Goal: Task Accomplishment & Management: Use online tool/utility

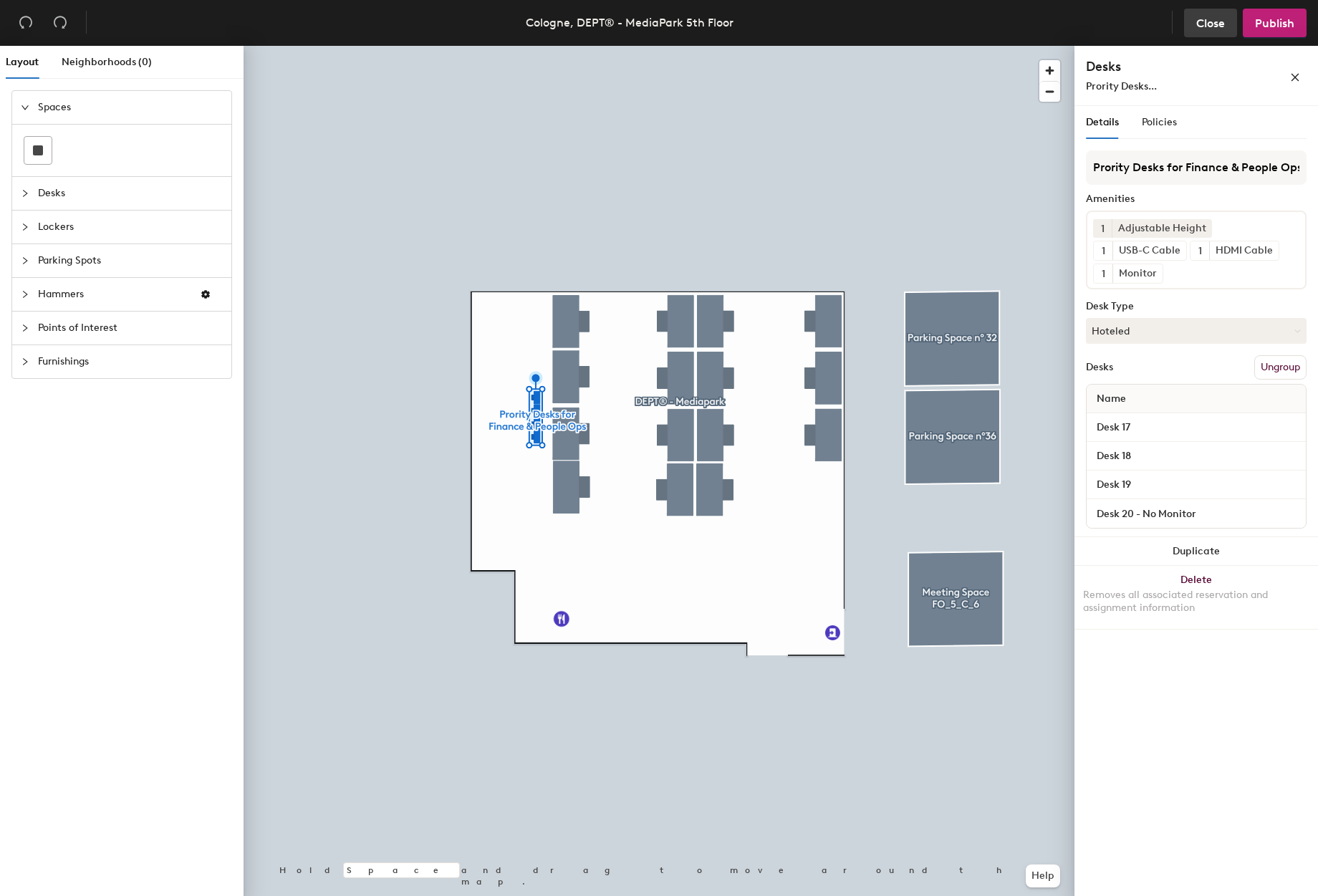
click at [1212, 26] on span "Close" at bounding box center [1210, 23] width 28 height 14
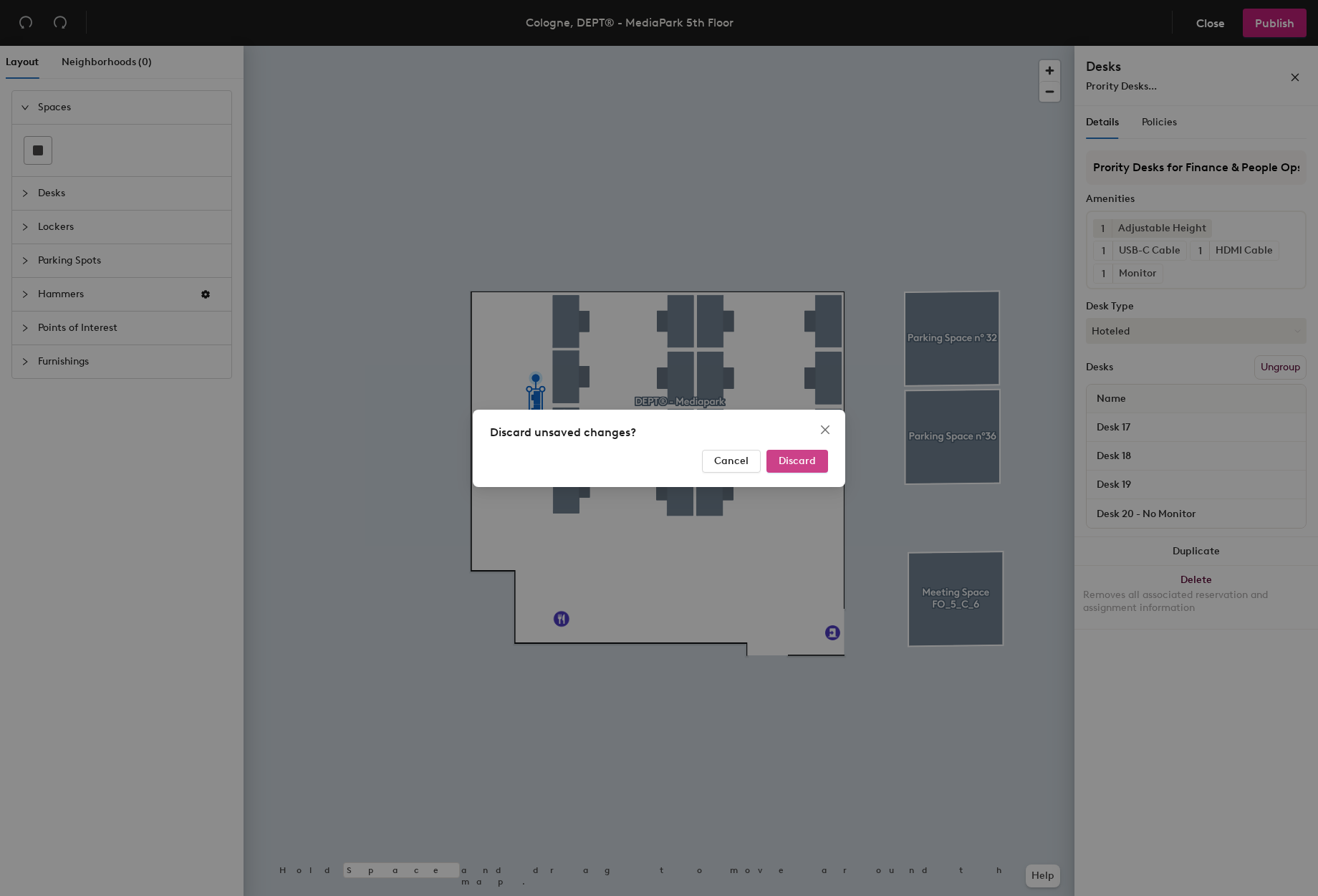
click at [797, 458] on span "Discard" at bounding box center [797, 460] width 37 height 12
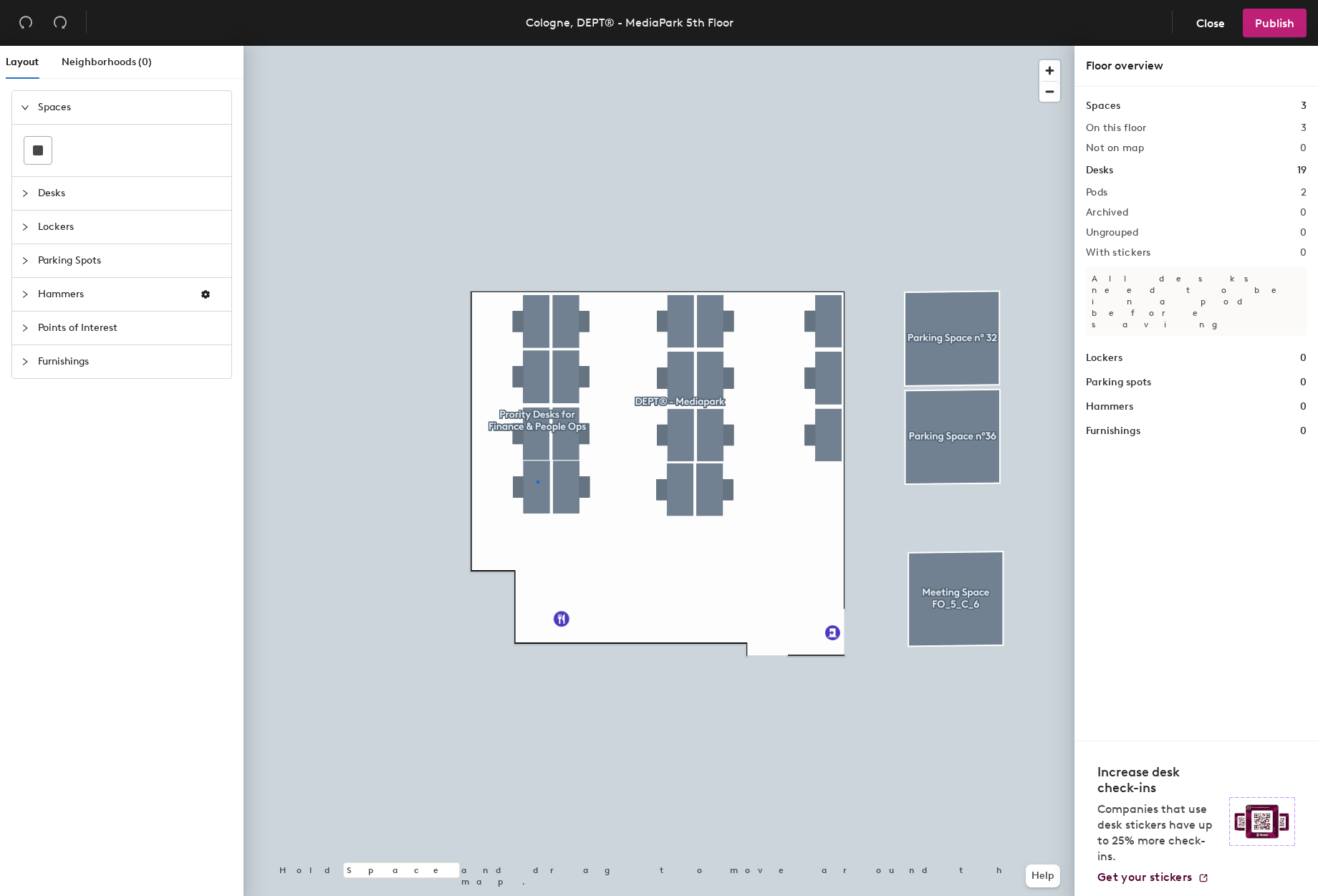
click at [537, 46] on div at bounding box center [659, 46] width 831 height 0
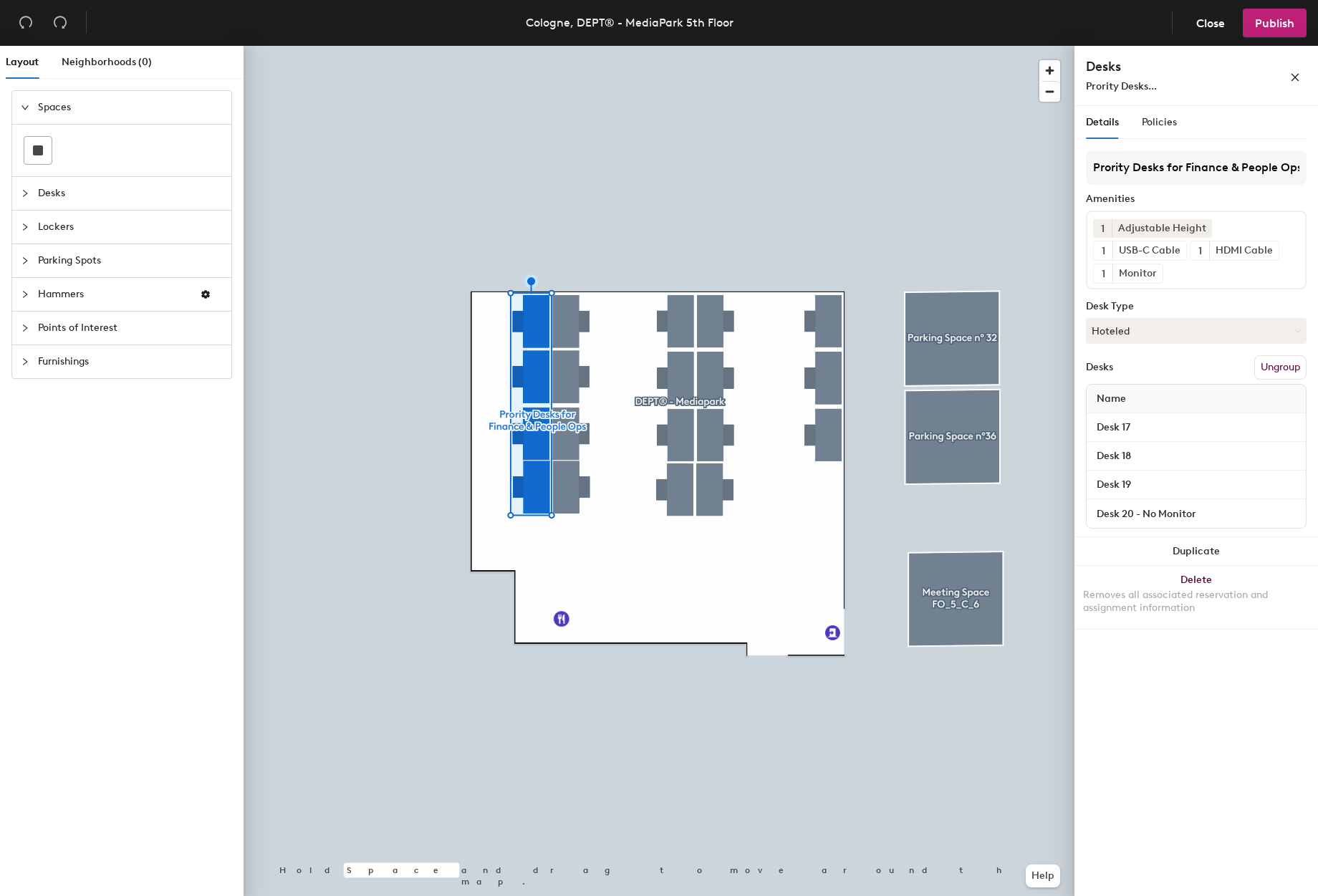
click at [1274, 369] on button "Ungroup" at bounding box center [1280, 367] width 52 height 24
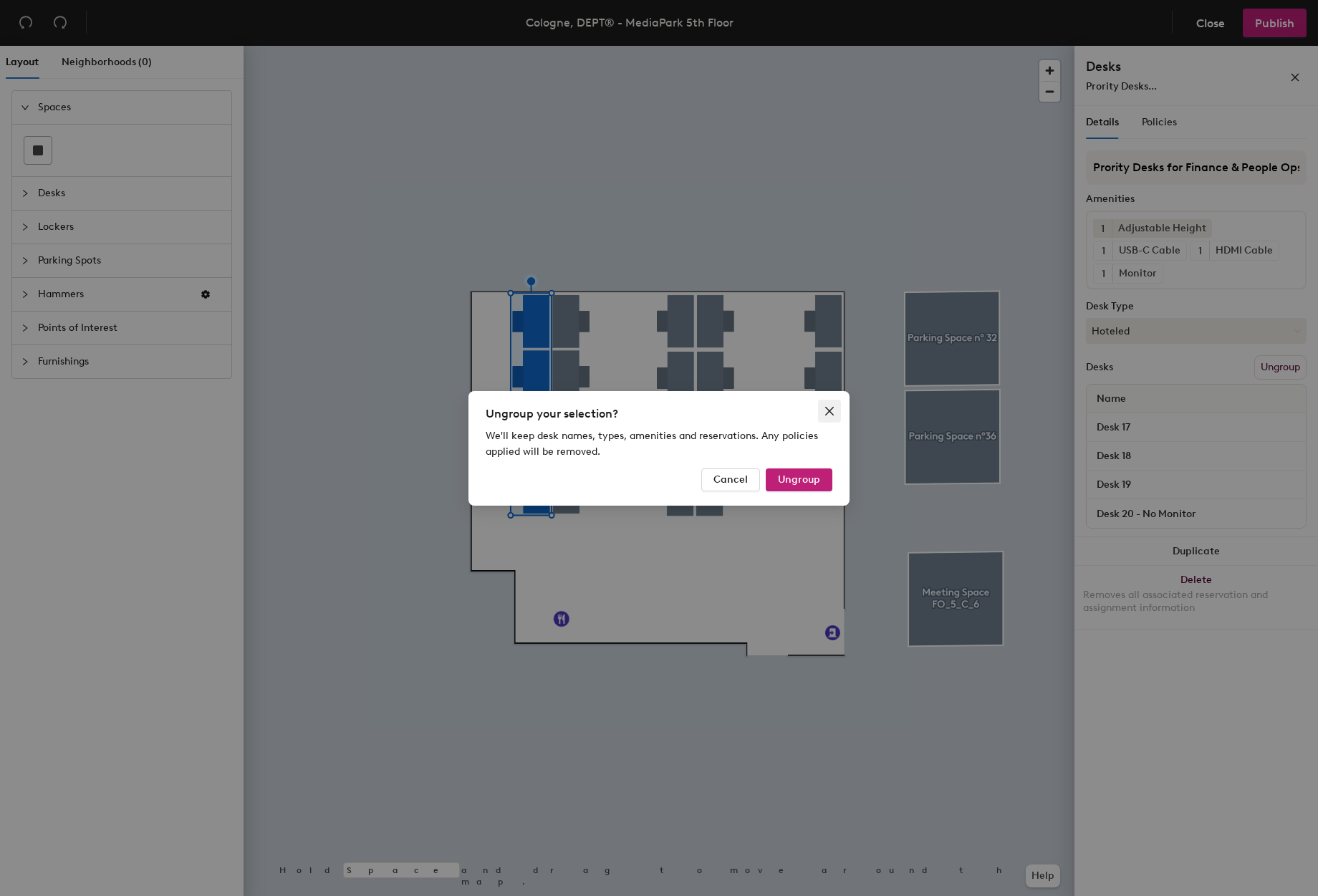
click at [830, 412] on icon "close" at bounding box center [829, 410] width 9 height 9
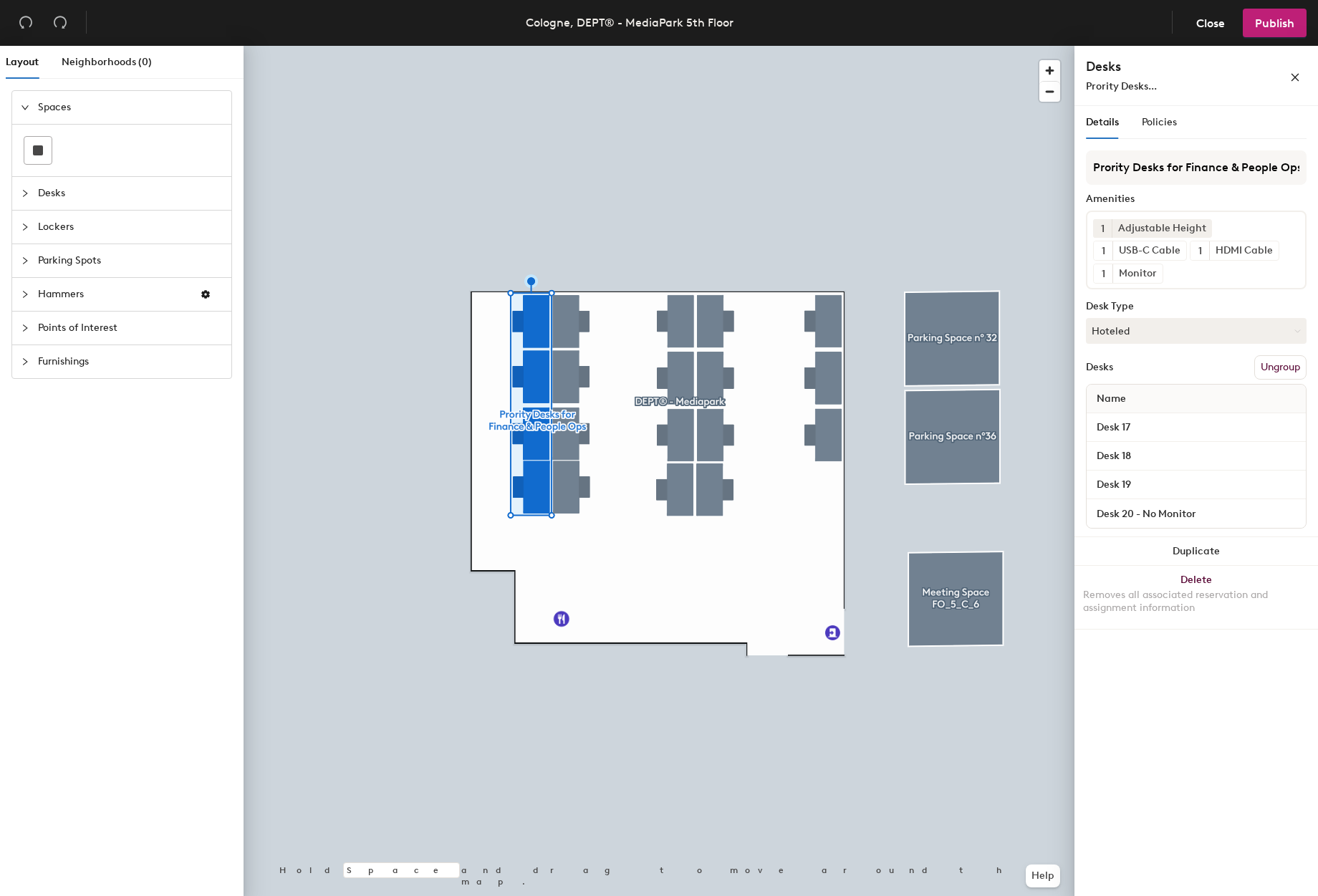
click at [549, 46] on div at bounding box center [659, 46] width 831 height 0
click at [642, 46] on div at bounding box center [659, 46] width 831 height 0
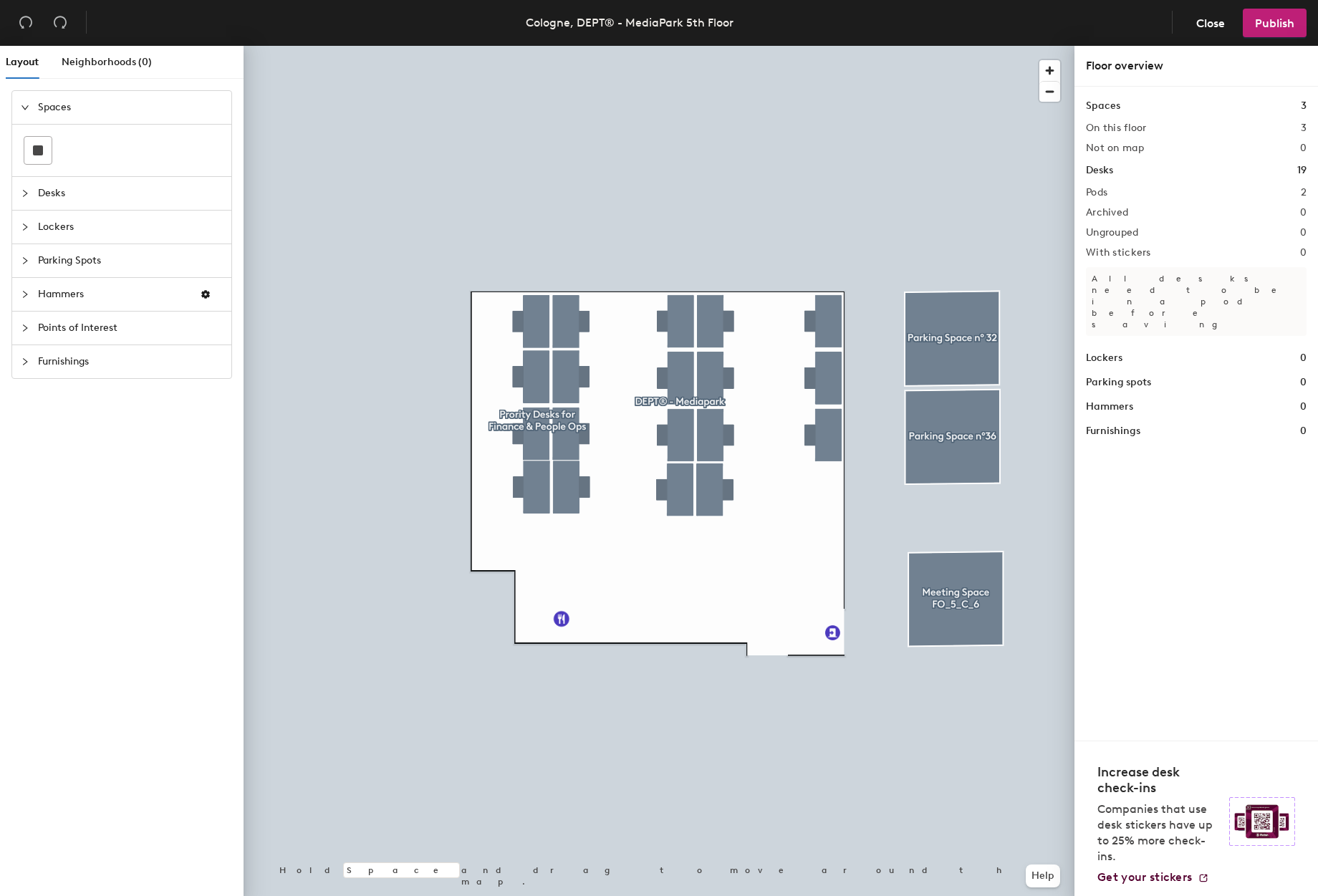
click at [536, 46] on div at bounding box center [659, 46] width 831 height 0
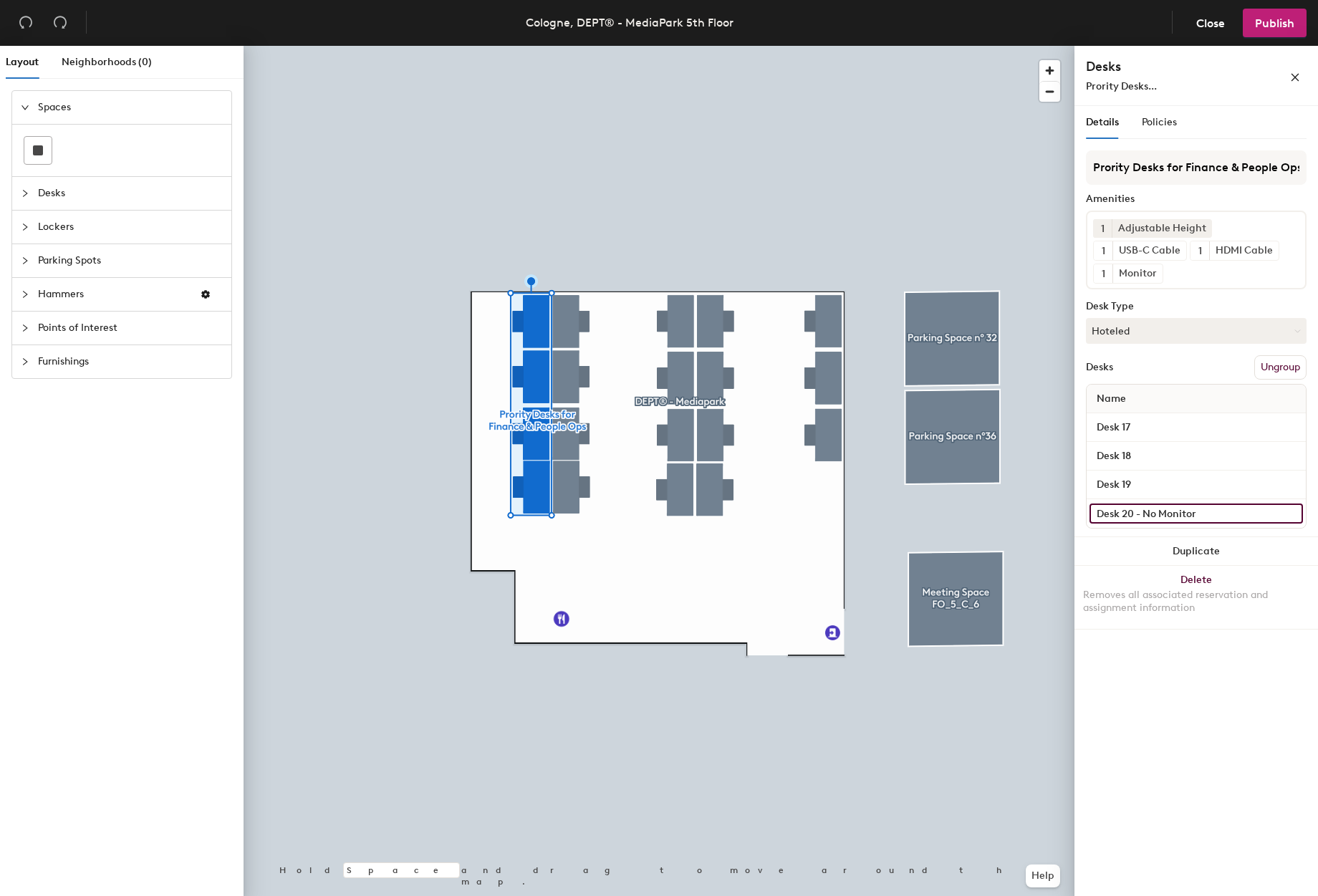
click at [1234, 514] on input "Desk 20 - No Monitor" at bounding box center [1196, 513] width 213 height 20
click at [1242, 514] on input "Desk 20 - No Monitor" at bounding box center [1196, 513] width 213 height 20
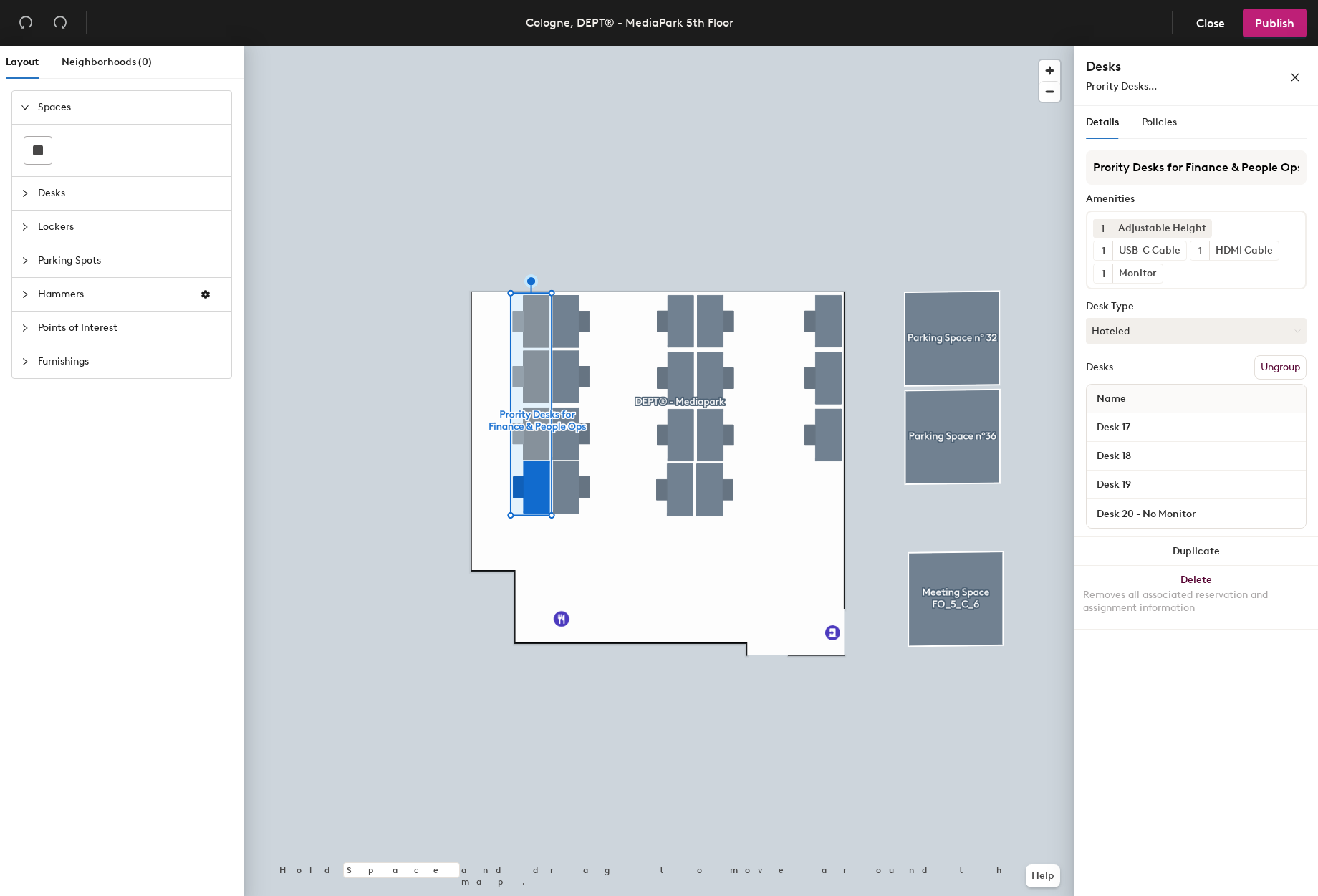
click at [995, 46] on div at bounding box center [659, 46] width 831 height 0
click at [1213, 20] on span "Close" at bounding box center [1210, 23] width 28 height 14
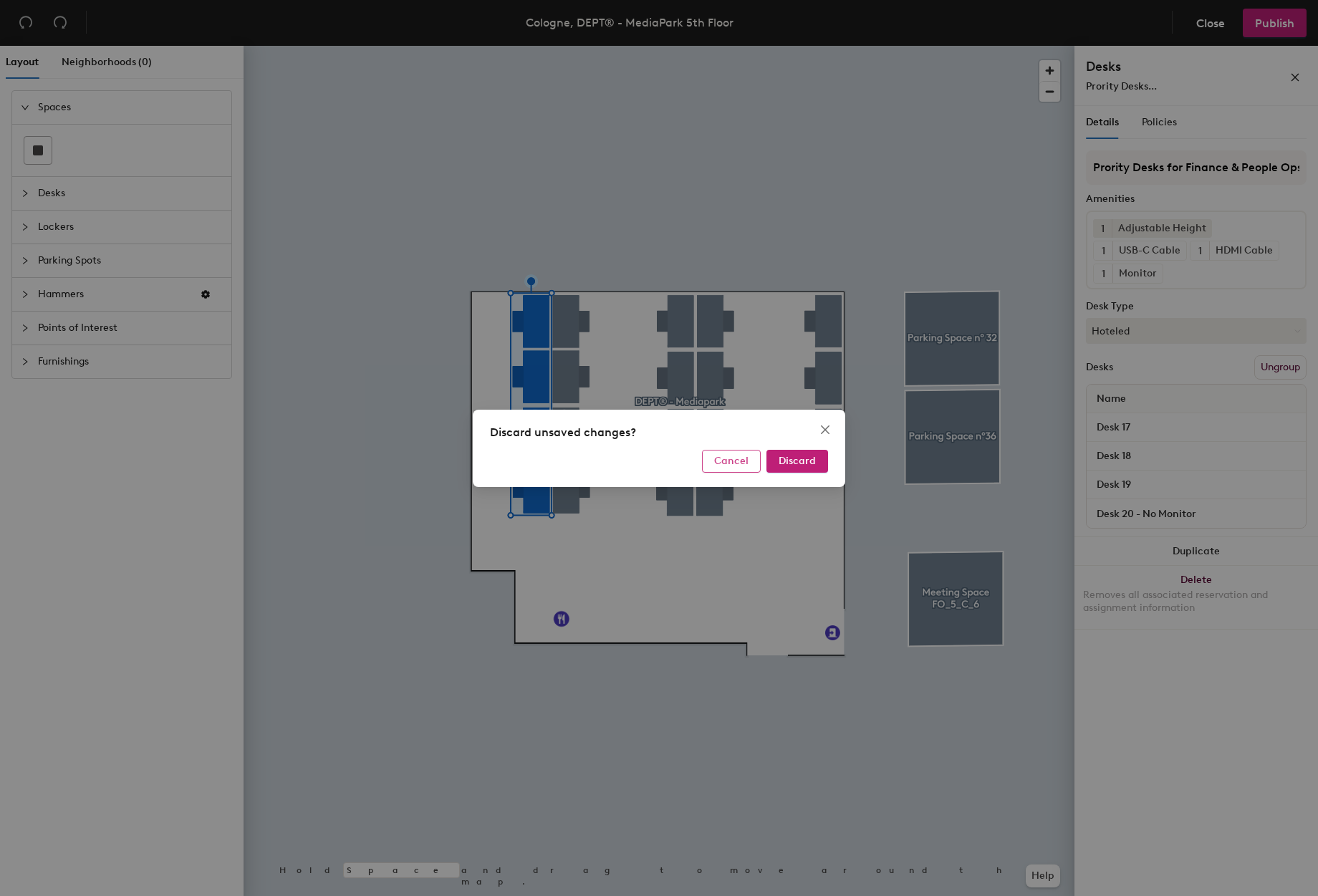
click at [729, 467] on button "Cancel" at bounding box center [731, 461] width 59 height 23
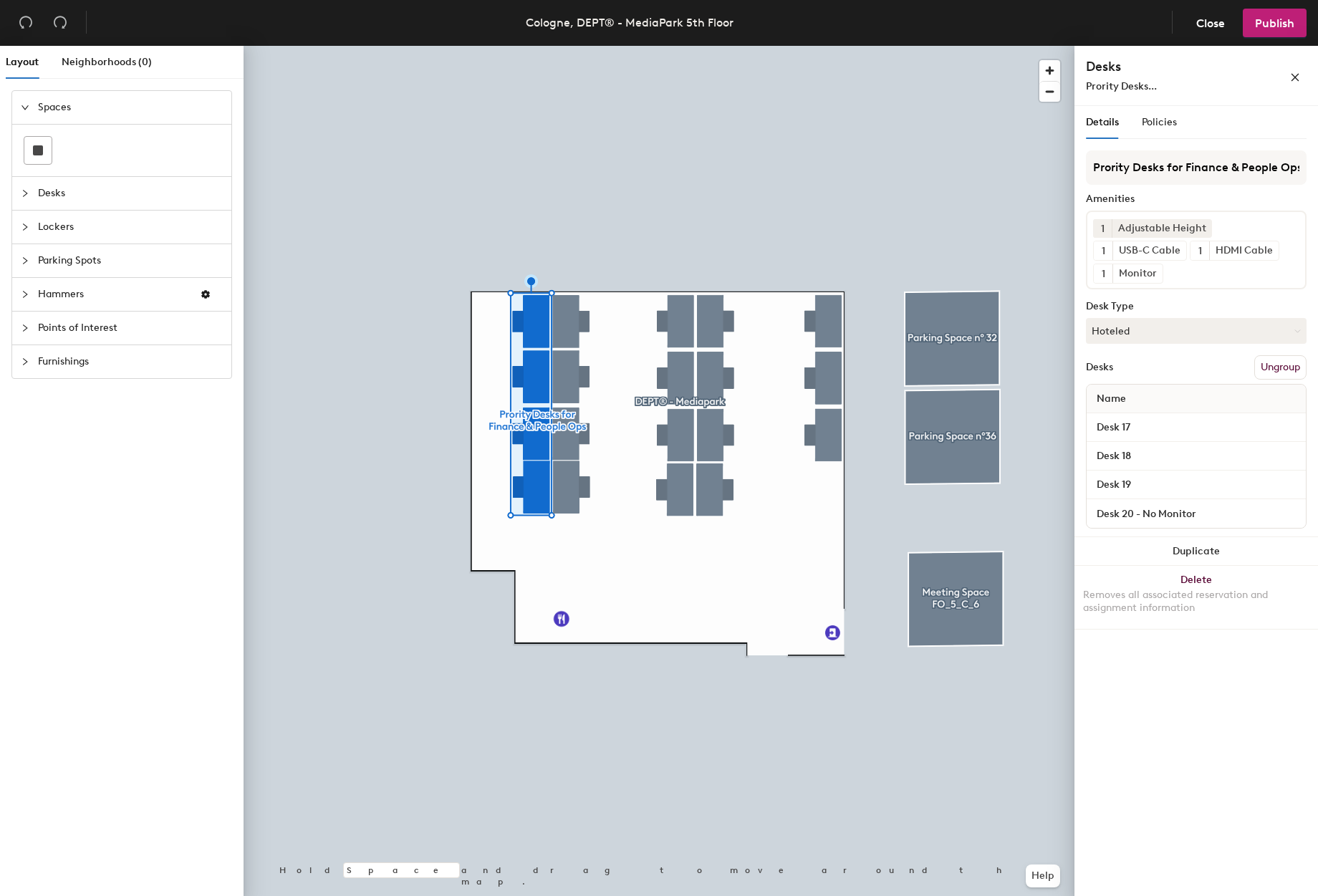
click at [85, 333] on span "Points of Interest" at bounding box center [130, 328] width 185 height 33
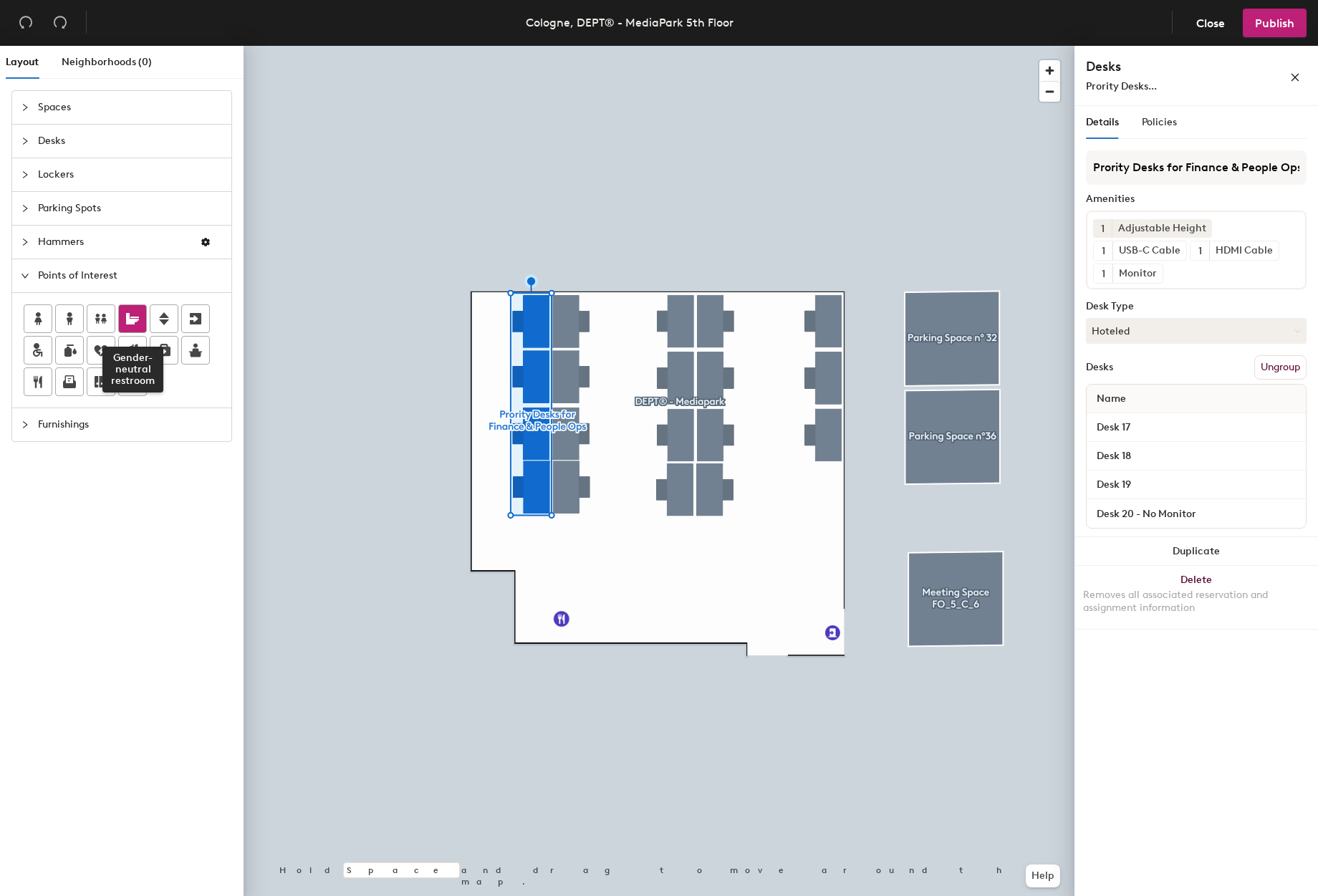
click at [136, 321] on icon at bounding box center [132, 318] width 17 height 17
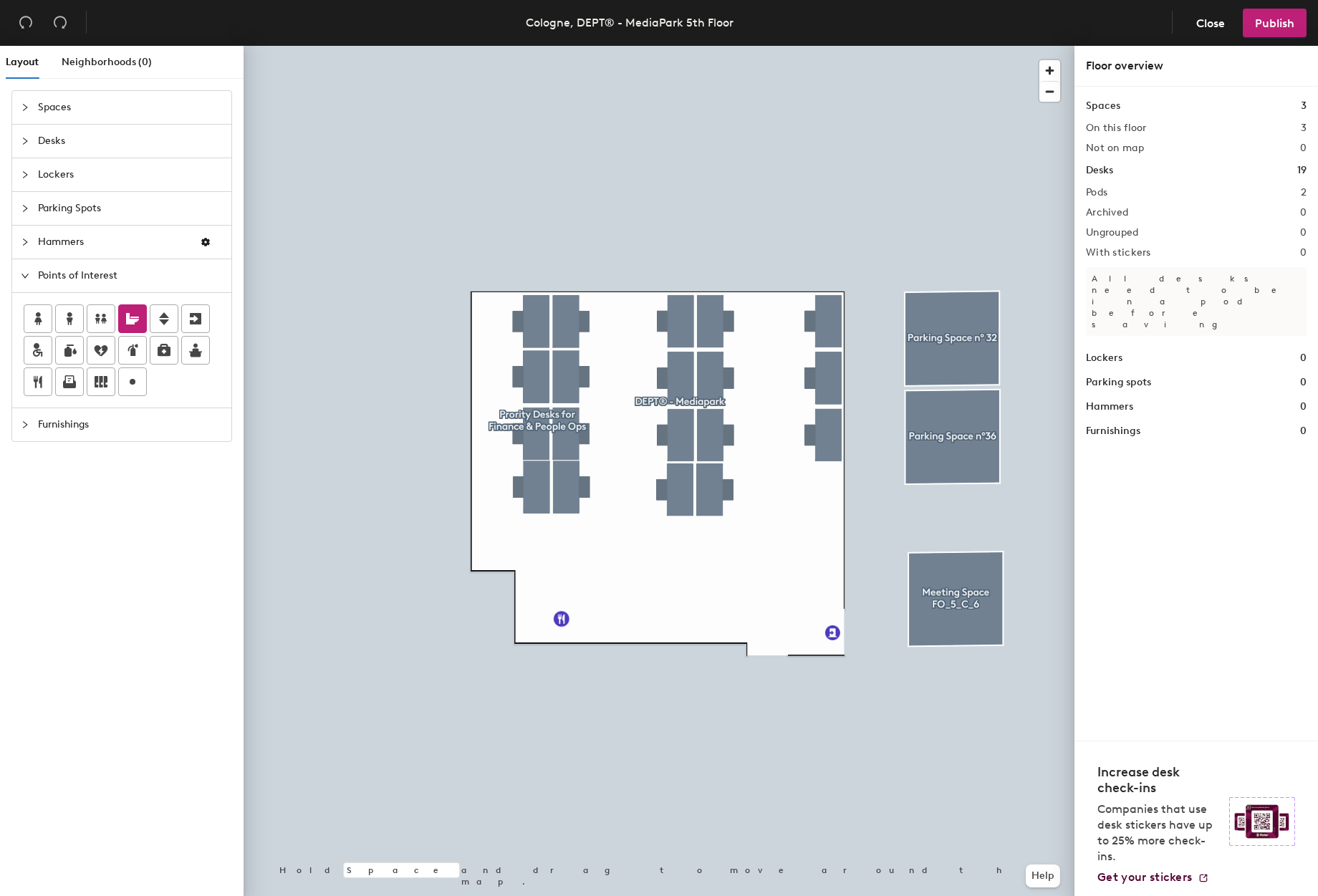
click at [577, 679] on div "Layout Neighborhoods (0) Spaces Desks Lockers Parking Spots Hammers Points of I…" at bounding box center [659, 474] width 1318 height 856
click at [634, 681] on div "Layout Neighborhoods (0) Spaces Desks Lockers Parking Spots Hammers Points of I…" at bounding box center [659, 474] width 1318 height 856
click at [28, 421] on icon "collapsed" at bounding box center [25, 425] width 9 height 9
click at [23, 241] on icon "collapsed" at bounding box center [25, 242] width 9 height 9
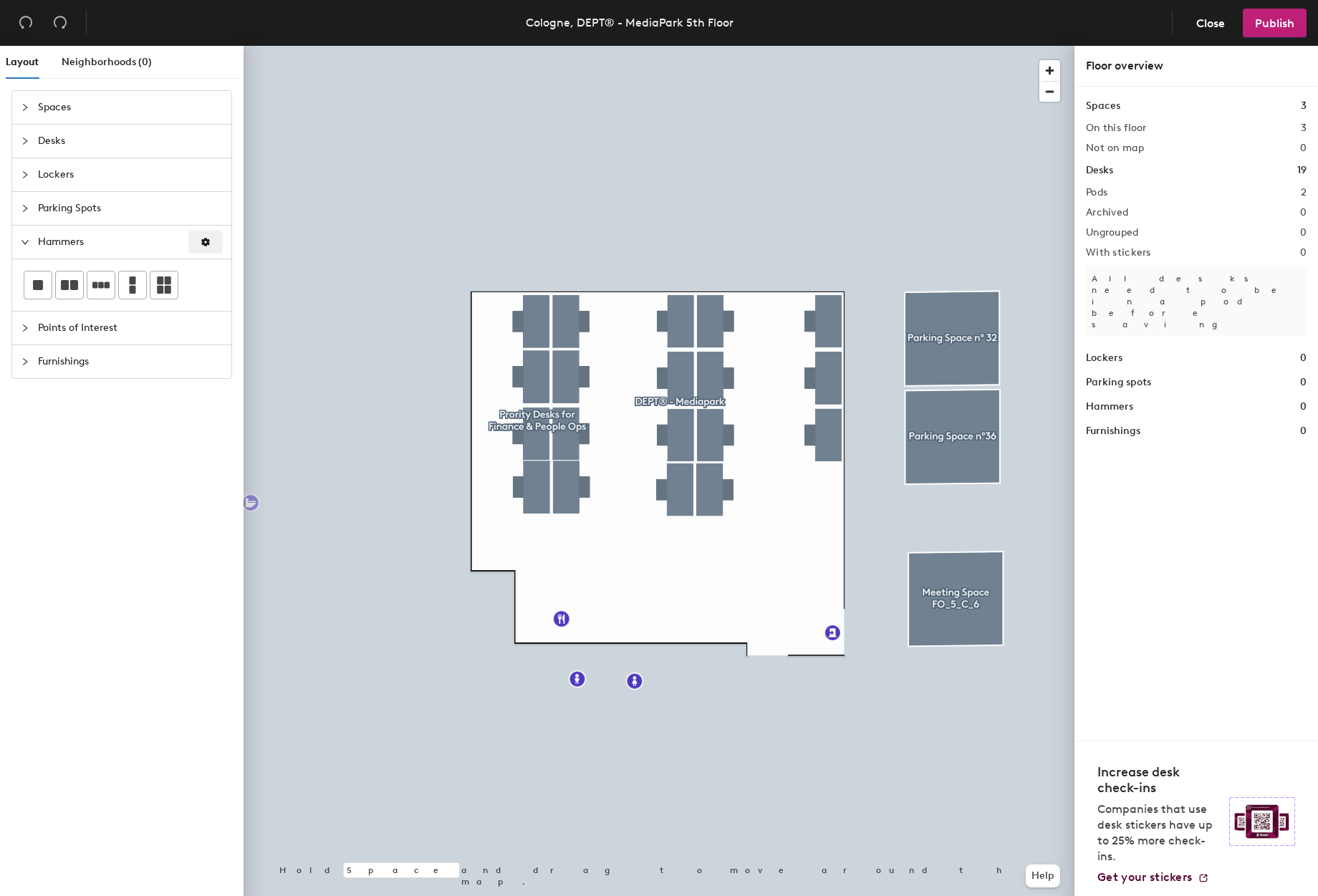
click at [208, 241] on icon "button" at bounding box center [205, 242] width 9 height 9
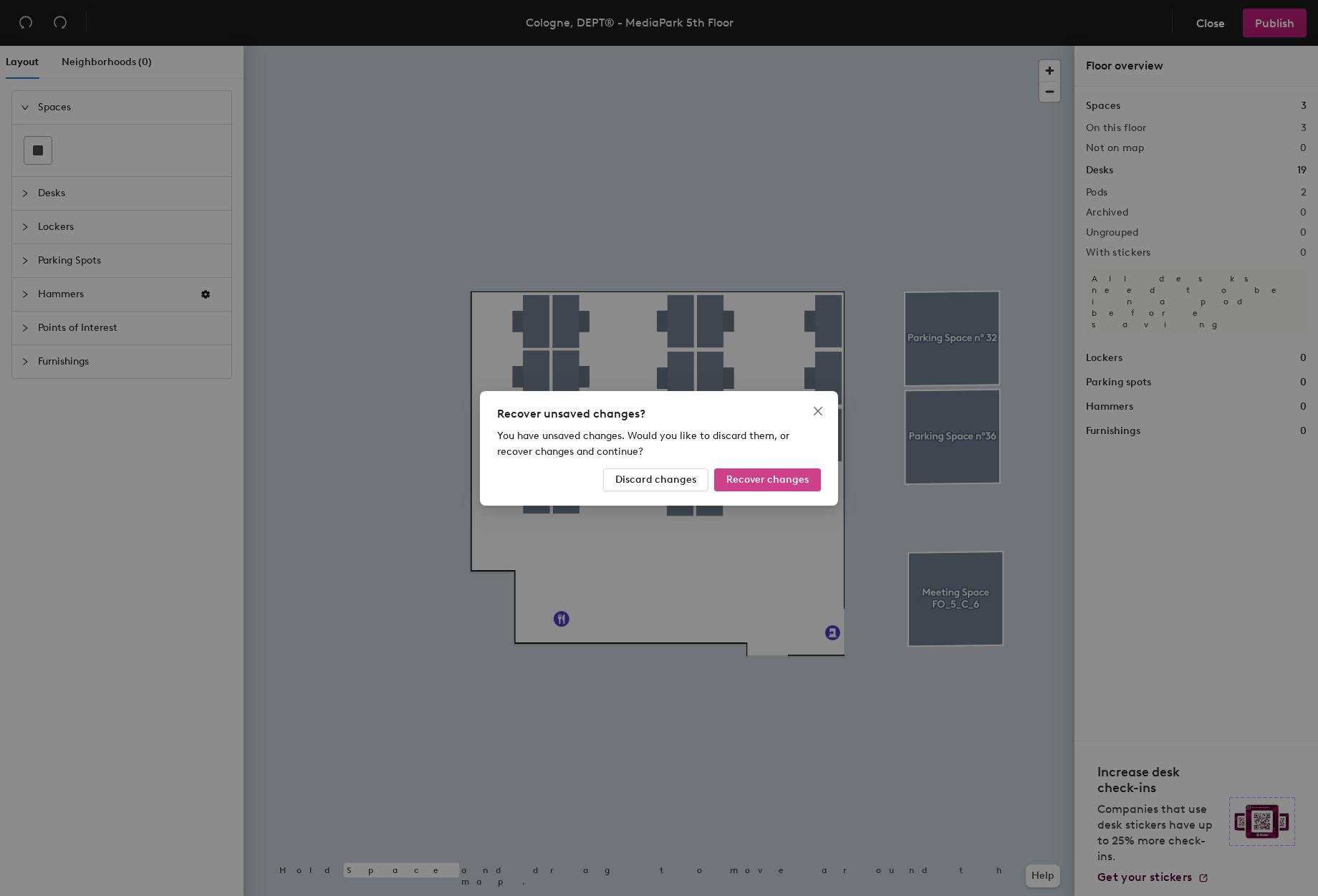
click at [751, 484] on span "Recover changes" at bounding box center [768, 479] width 82 height 12
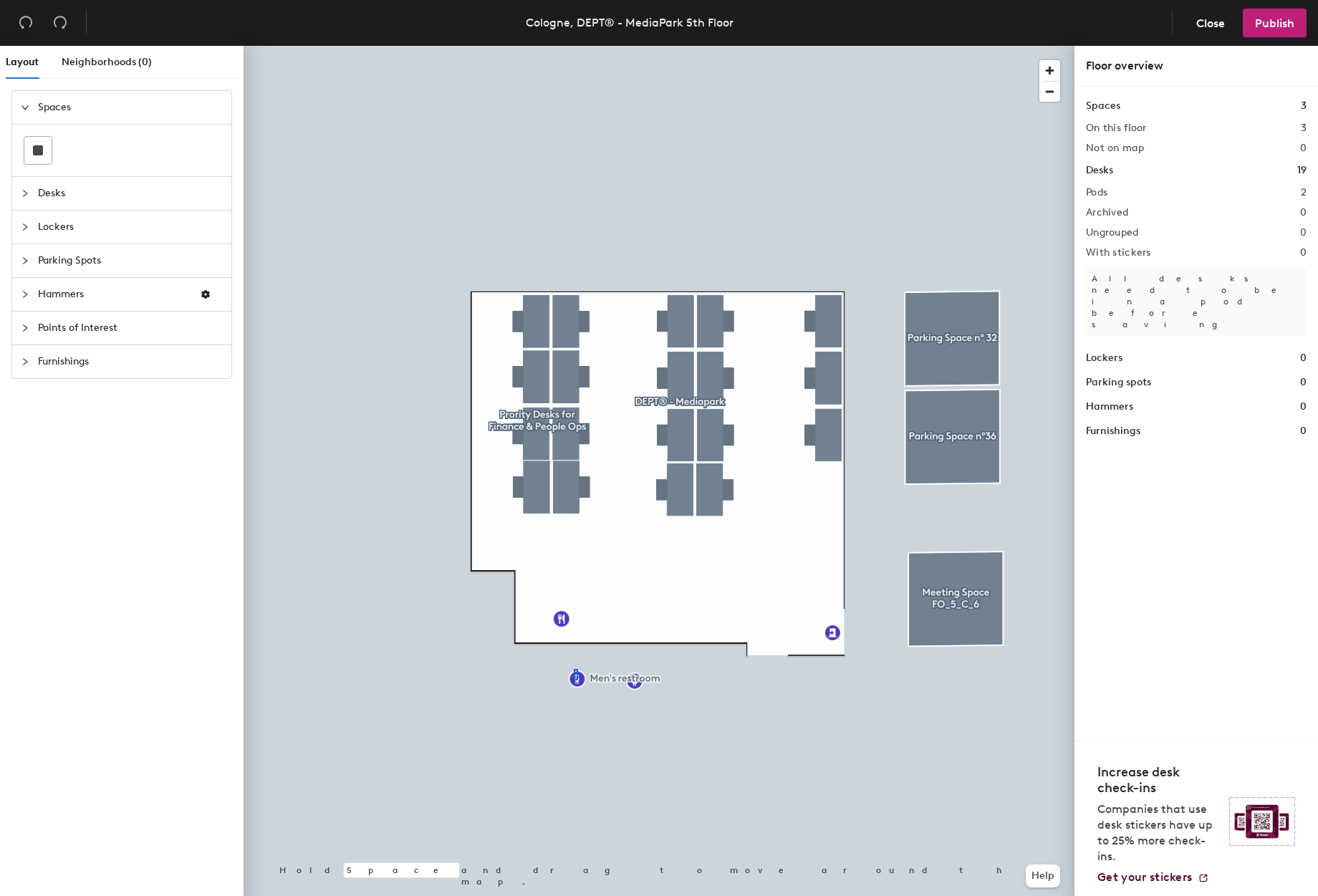
click at [570, 46] on div at bounding box center [659, 46] width 831 height 0
click at [26, 330] on icon "collapsed" at bounding box center [25, 328] width 9 height 9
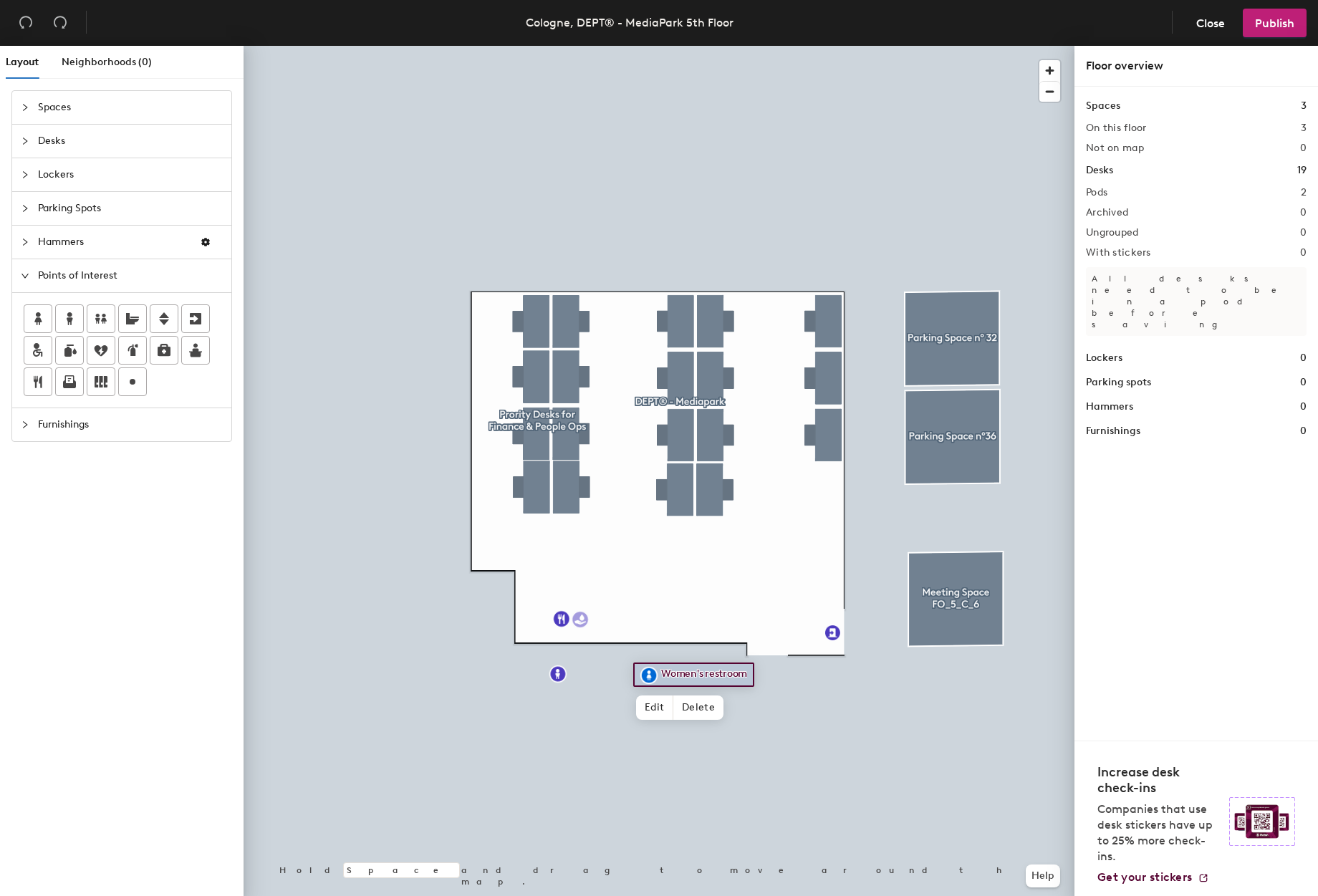
click at [580, 620] on div "Layout Neighborhoods (0) Spaces Desks Lockers Parking Spots Hammers Points of I…" at bounding box center [659, 474] width 1318 height 856
click at [542, 619] on div "Layout Neighborhoods (0) Spaces Desks Lockers Parking Spots Hammers Points of I…" at bounding box center [659, 474] width 1318 height 856
click at [29, 176] on div at bounding box center [29, 175] width 17 height 16
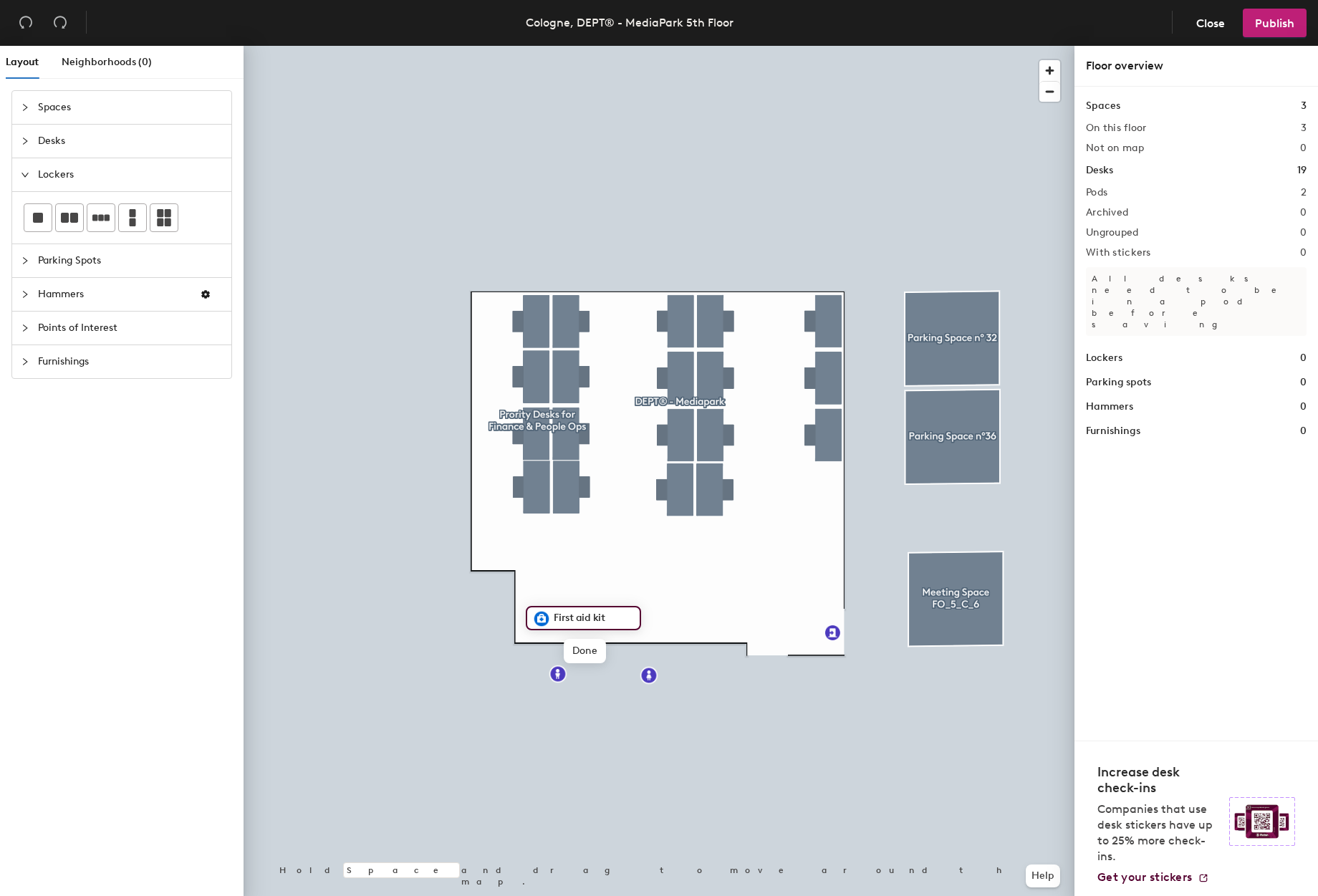
click at [28, 174] on icon "expanded" at bounding box center [25, 174] width 9 height 9
click at [23, 313] on icon "collapsed" at bounding box center [25, 309] width 9 height 9
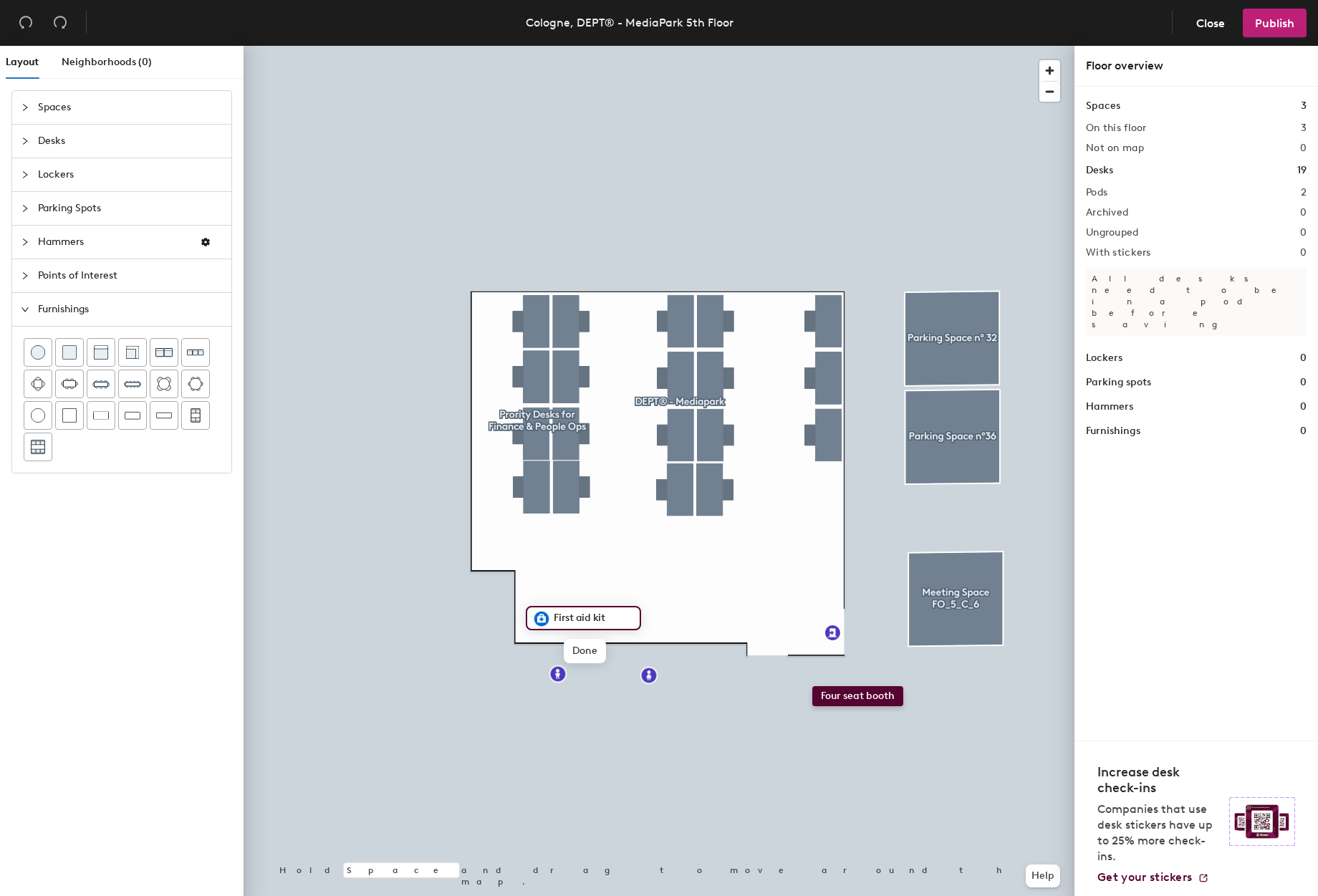
click at [812, 686] on div "Layout Neighborhoods (0) Spaces Desks Lockers Parking Spots Hammers Points of I…" at bounding box center [659, 474] width 1318 height 856
click at [811, 46] on div at bounding box center [659, 46] width 831 height 0
click at [860, 46] on div at bounding box center [659, 46] width 831 height 0
drag, startPoint x: 231, startPoint y: 421, endPoint x: 831, endPoint y: 695, distance: 659.6
click at [723, 46] on div at bounding box center [659, 46] width 831 height 0
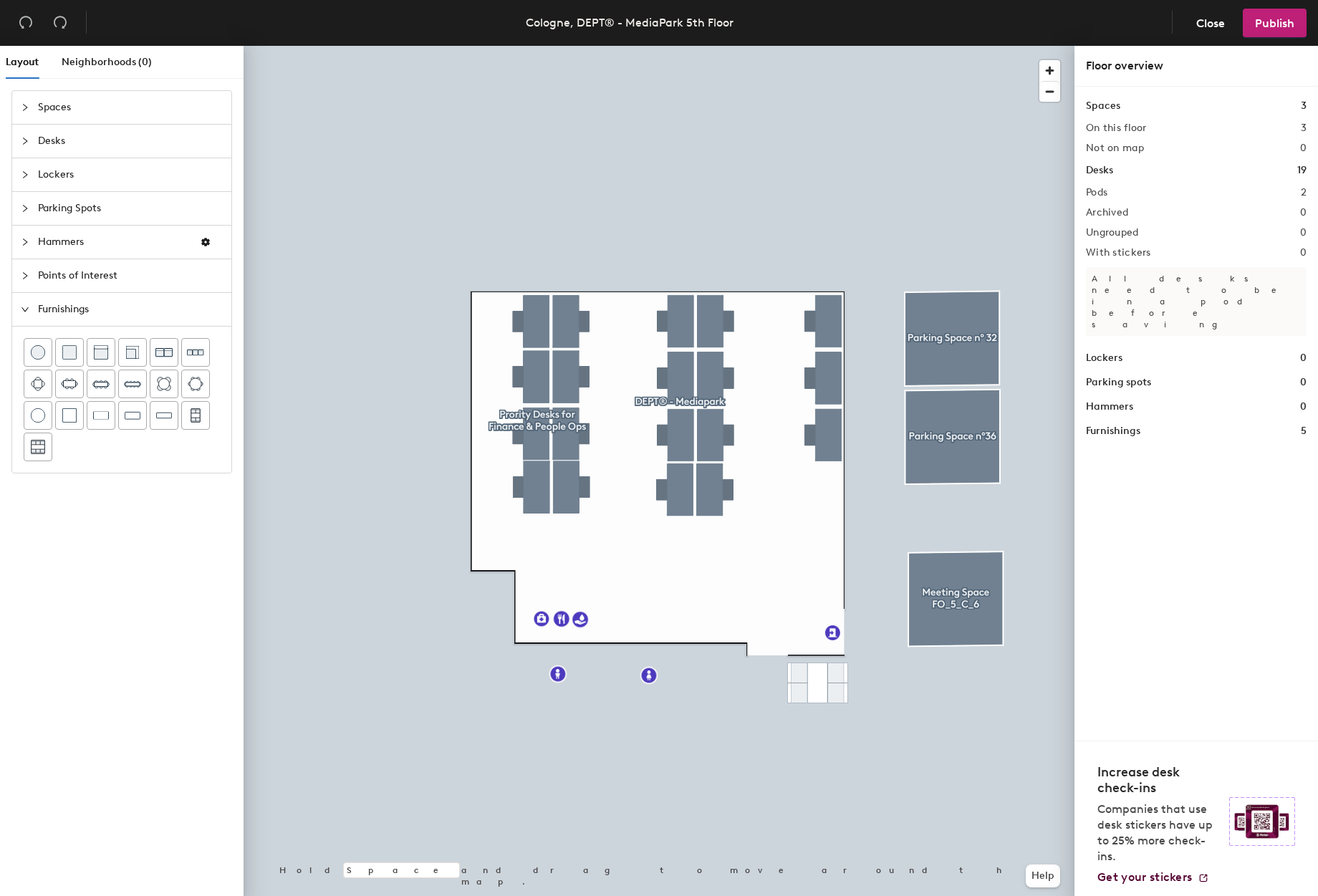
click at [823, 46] on div at bounding box center [659, 46] width 831 height 0
click at [827, 730] on span "Delete" at bounding box center [818, 728] width 50 height 24
click at [26, 277] on icon "collapsed" at bounding box center [25, 275] width 9 height 9
click at [28, 174] on icon "collapsed" at bounding box center [25, 174] width 9 height 9
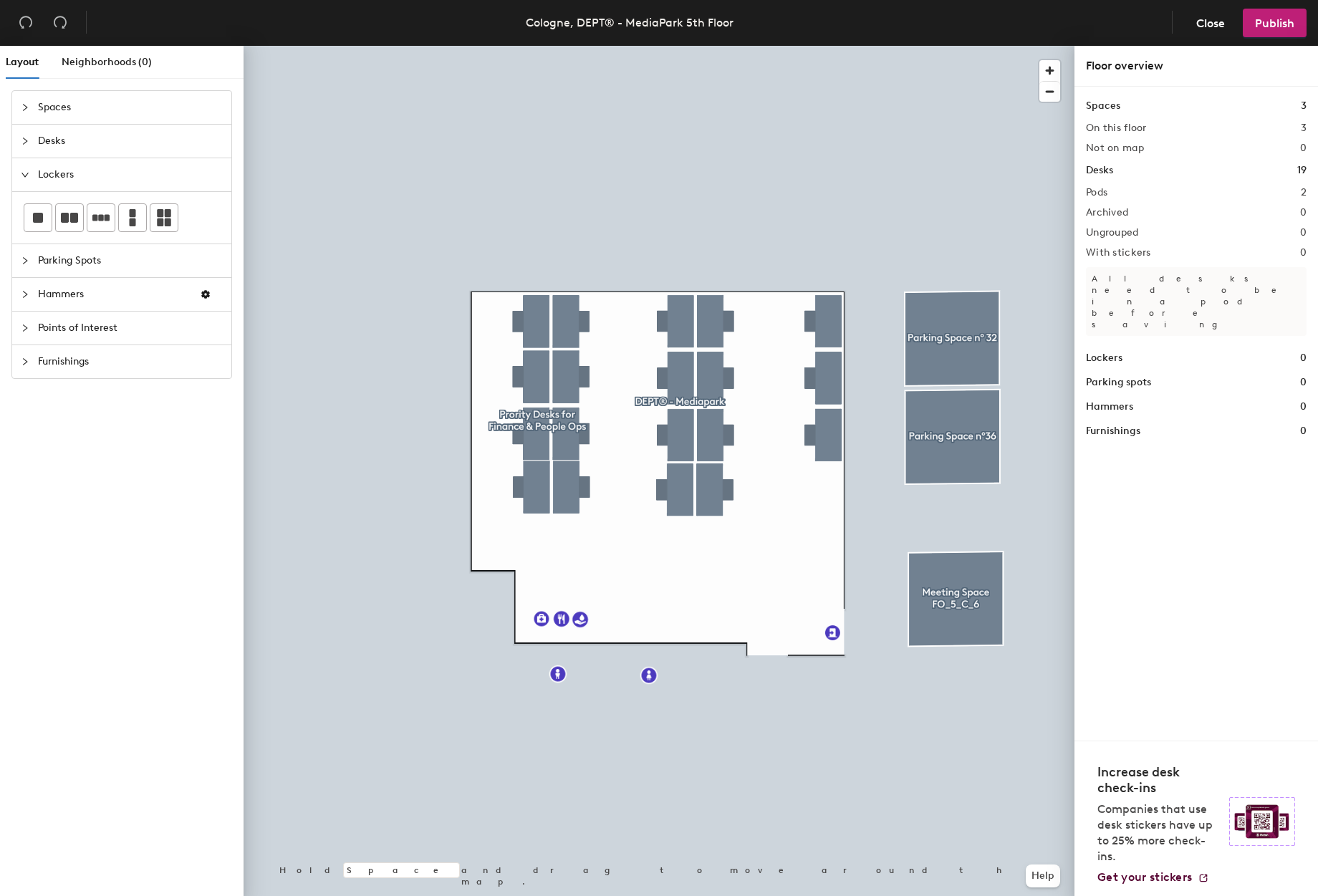
click at [23, 143] on icon "collapsed" at bounding box center [25, 140] width 9 height 9
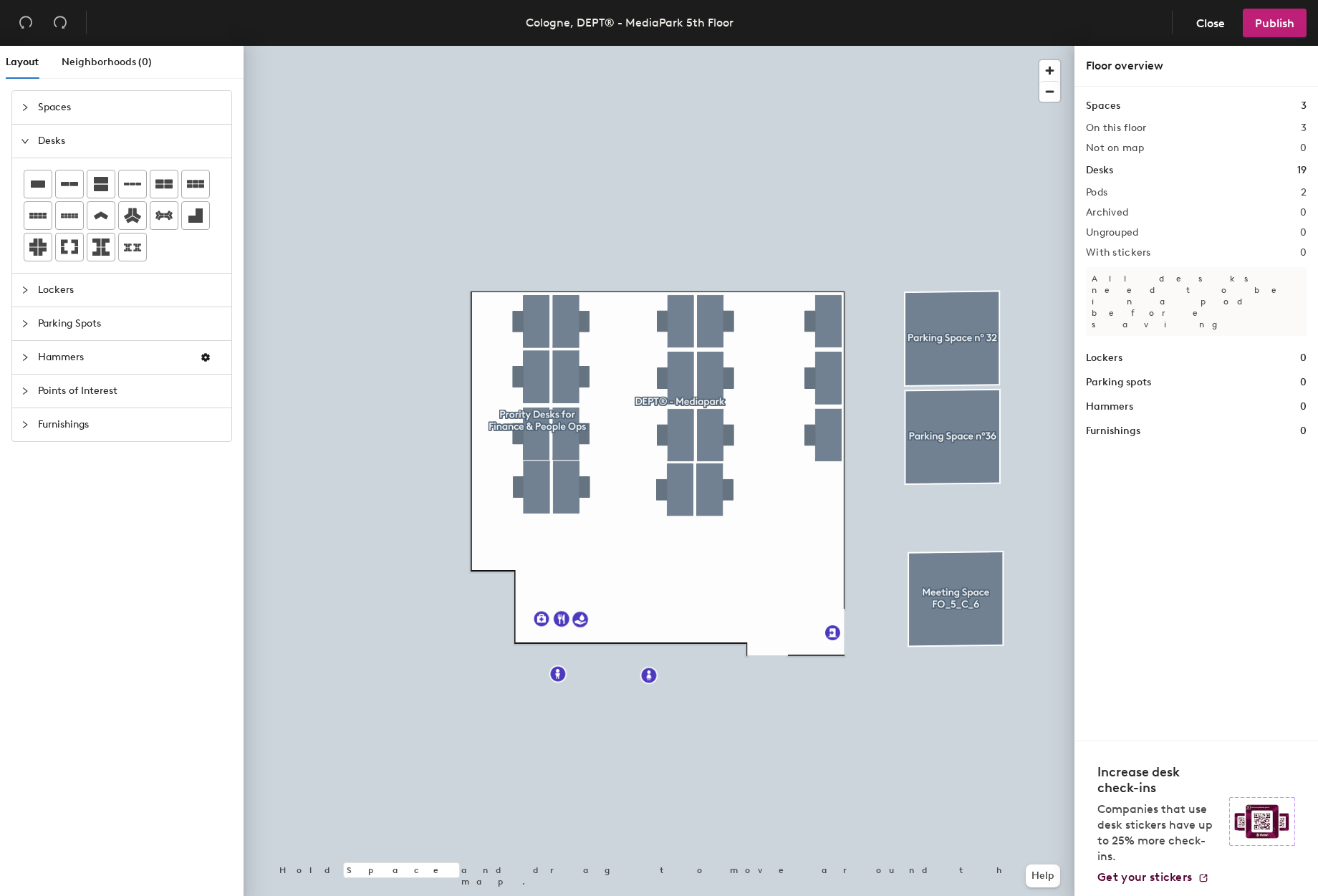
click at [27, 104] on icon "collapsed" at bounding box center [25, 107] width 9 height 9
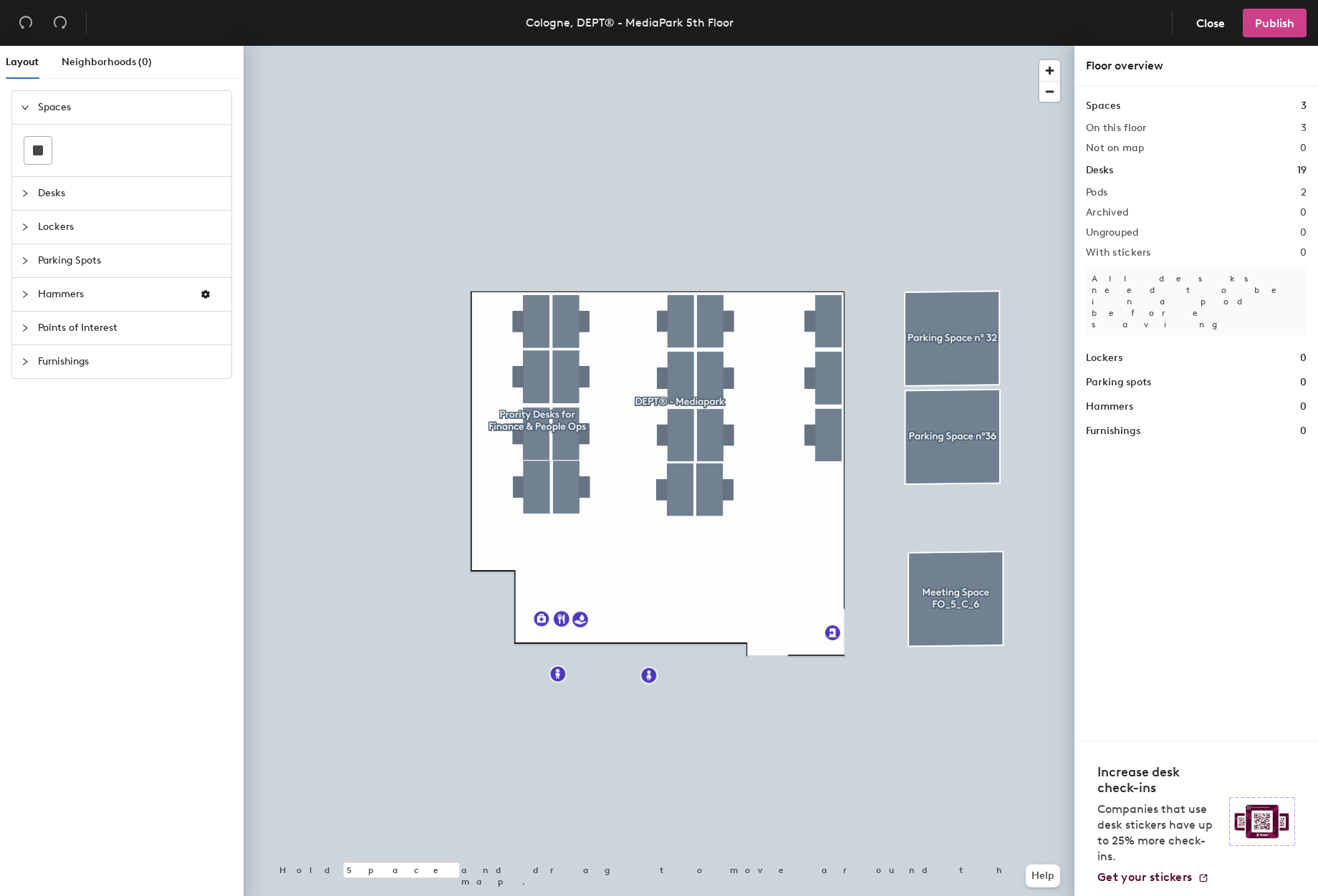
click at [1264, 33] on button "Publish" at bounding box center [1274, 23] width 64 height 28
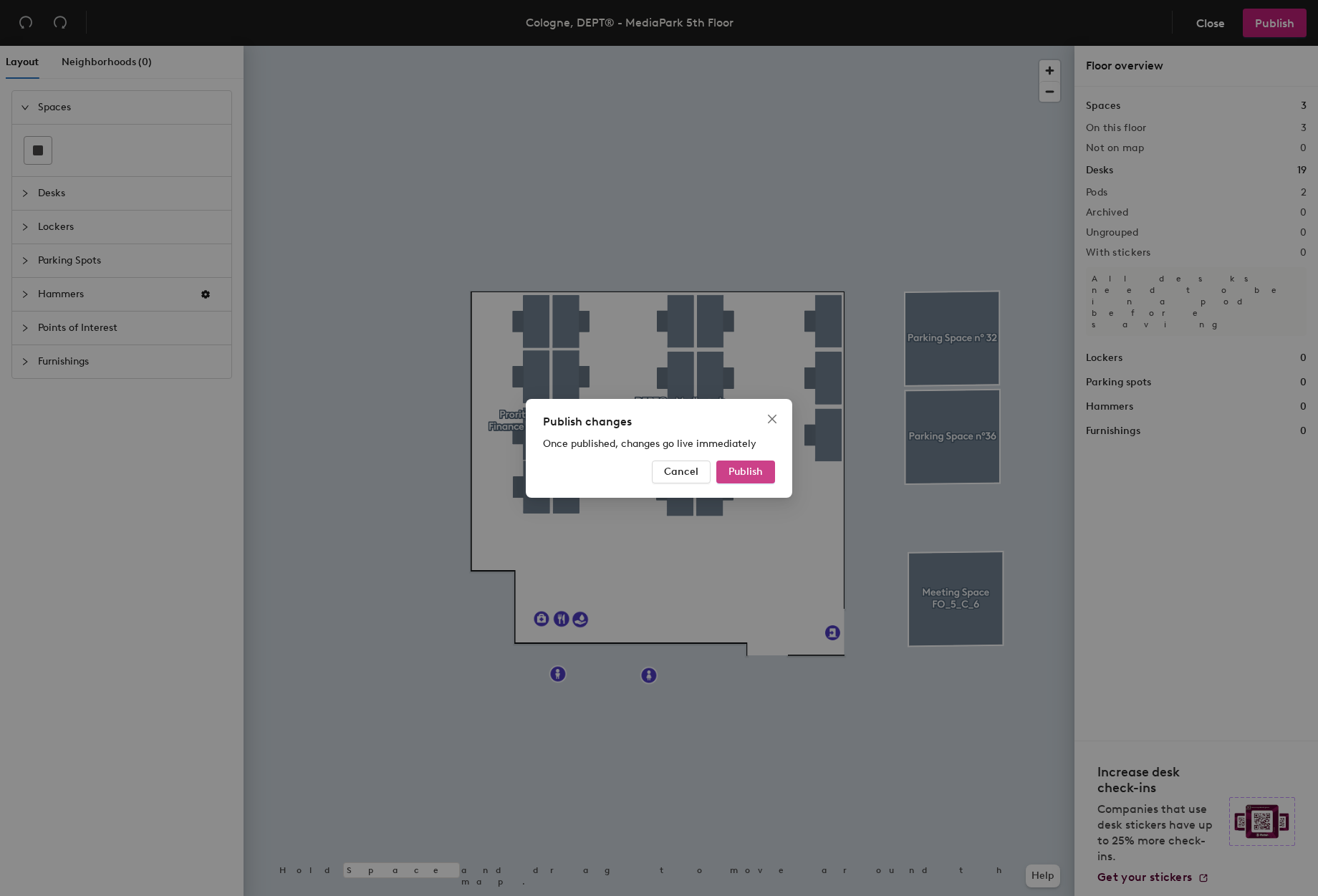
click at [768, 470] on button "Publish" at bounding box center [745, 472] width 59 height 23
